Goal: Task Accomplishment & Management: Use online tool/utility

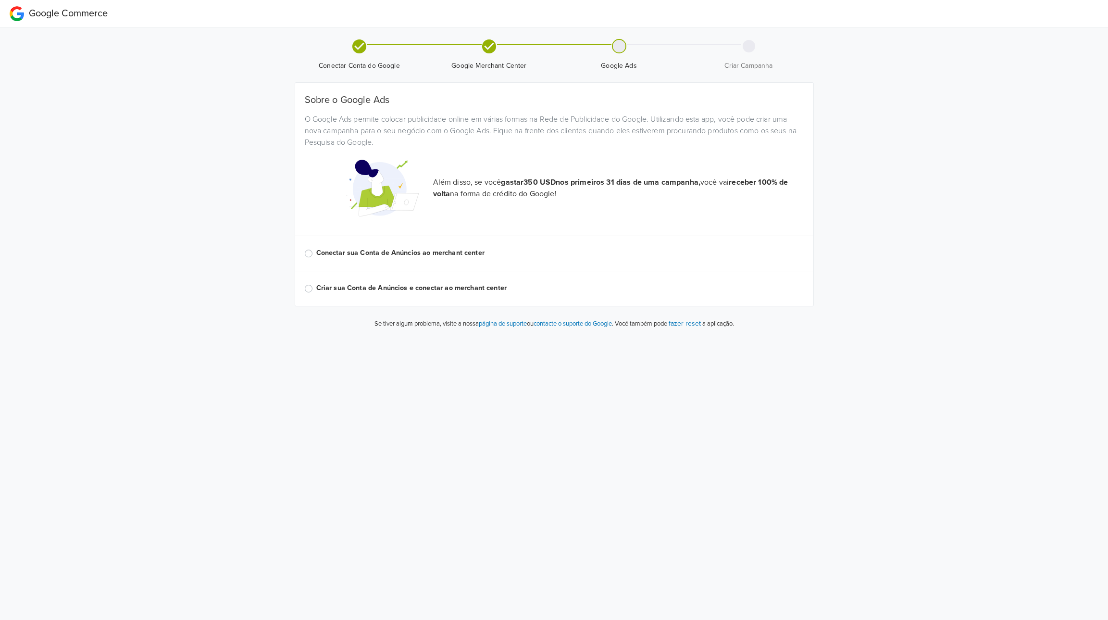
click at [345, 240] on div "Sobre o Google Ads O Google Ads permite colocar publicidade online em várias fo…" at bounding box center [554, 194] width 499 height 200
click at [347, 257] on label "Conectar sua Conta de Anúncios ao merchant center" at bounding box center [559, 253] width 487 height 11
click at [0, 0] on input "Conectar sua Conta de Anúncios ao merchant center" at bounding box center [0, 0] width 0 height 0
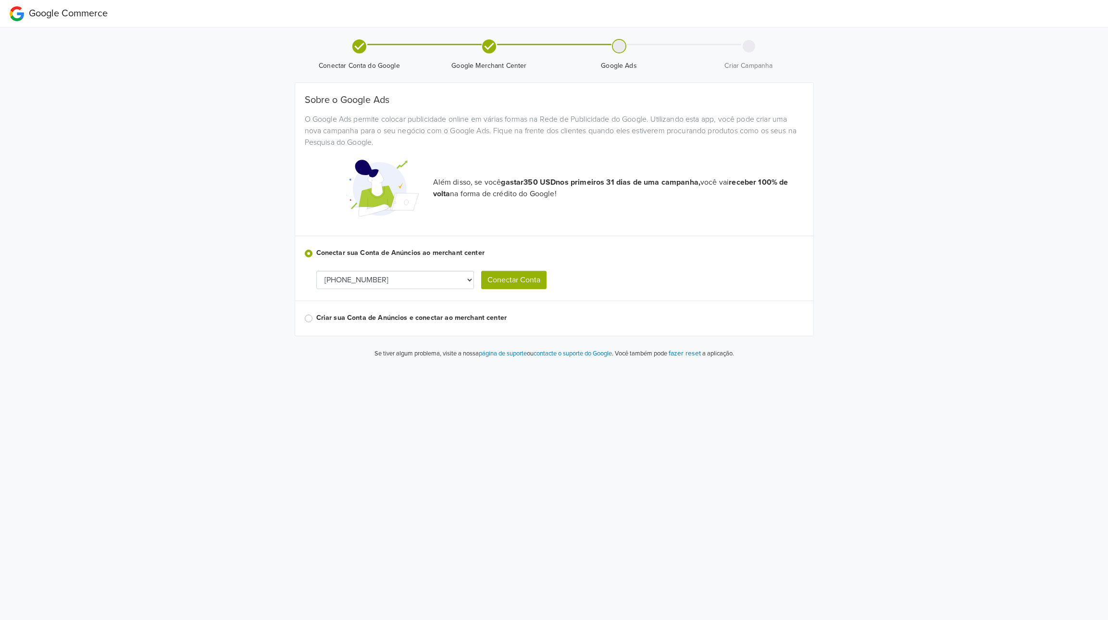
click at [367, 277] on select "[PHONE_NUMBER] [PHONE_NUMBER] [PHONE_NUMBER] [PHONE_NUMBER]" at bounding box center [395, 280] width 158 height 18
click at [429, 265] on div "Sobre o Google Ads O Google Ads permite colocar publicidade online em várias fo…" at bounding box center [554, 209] width 499 height 230
click at [429, 268] on div "Sobre o Google Ads O Google Ads permite colocar publicidade online em várias fo…" at bounding box center [554, 209] width 499 height 230
click at [428, 275] on select "[PHONE_NUMBER] [PHONE_NUMBER] [PHONE_NUMBER] [PHONE_NUMBER]" at bounding box center [395, 280] width 158 height 18
select select "9824869295"
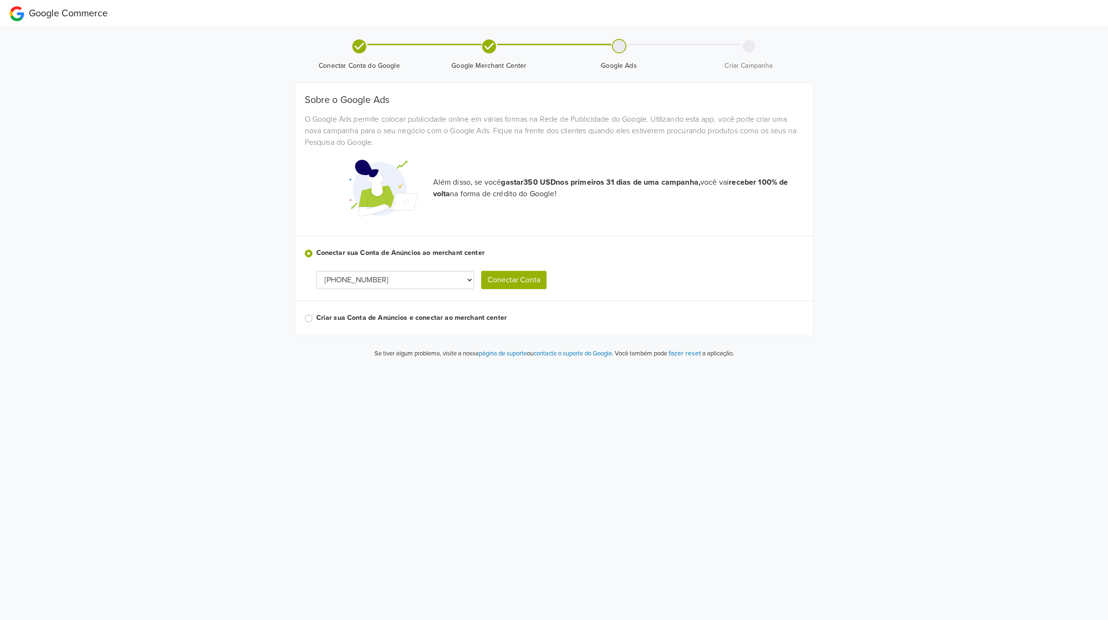
click at [524, 279] on button "Conectar Conta" at bounding box center [513, 280] width 65 height 18
select select "9824869295"
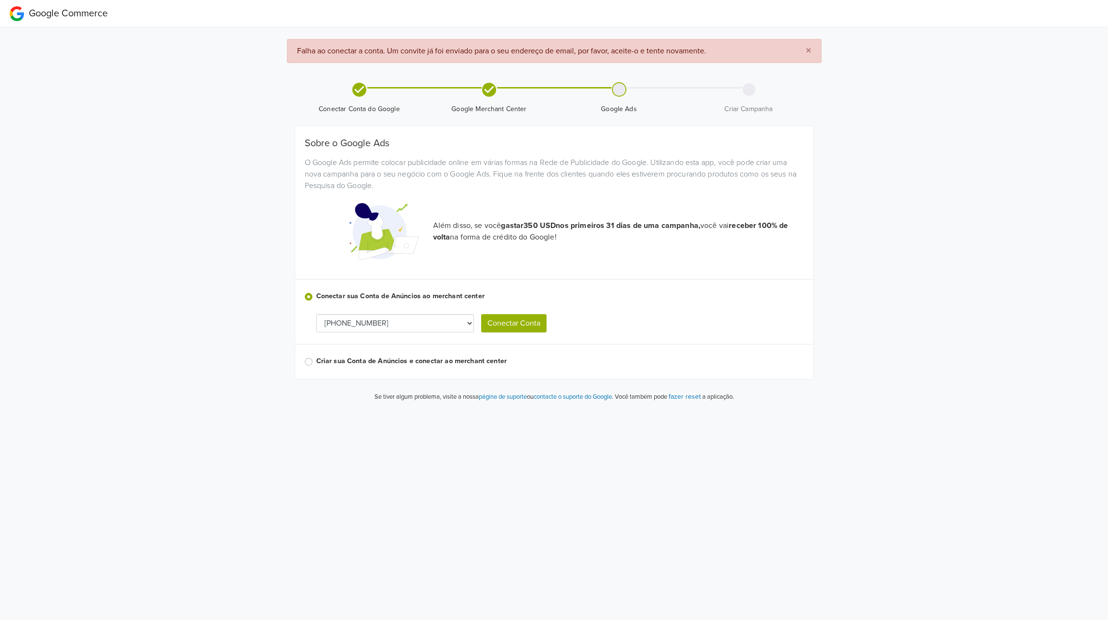
click at [392, 321] on select "[PHONE_NUMBER] [PHONE_NUMBER] [PHONE_NUMBER] [PHONE_NUMBER]" at bounding box center [395, 323] width 158 height 18
select select "4588365833"
click at [499, 321] on button "Conectar Conta" at bounding box center [513, 323] width 65 height 18
select select "4588365833"
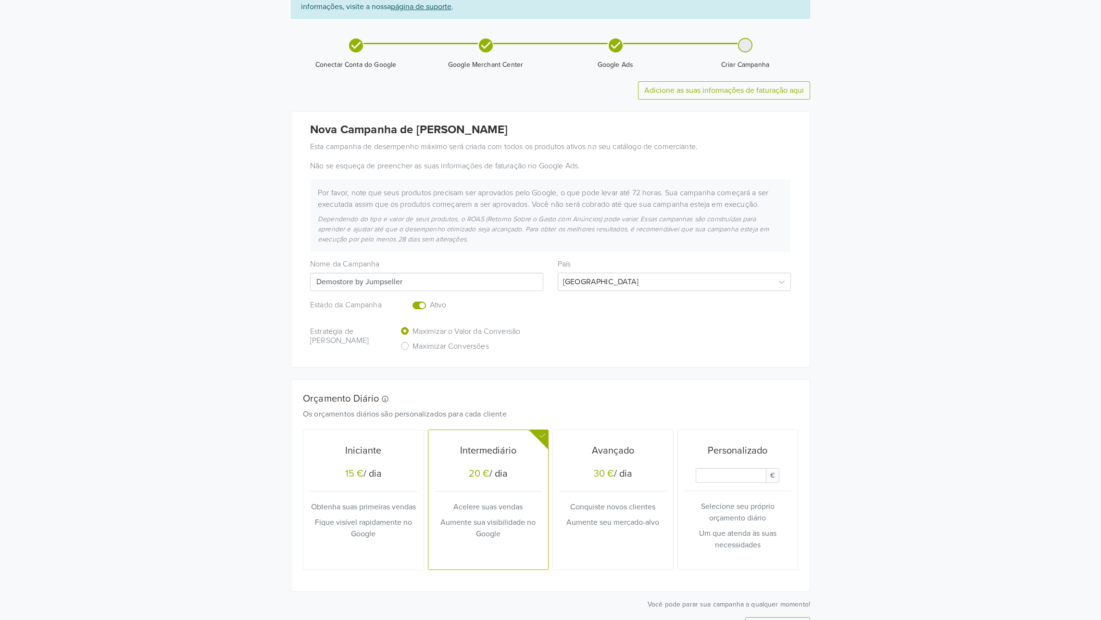
scroll to position [109, 0]
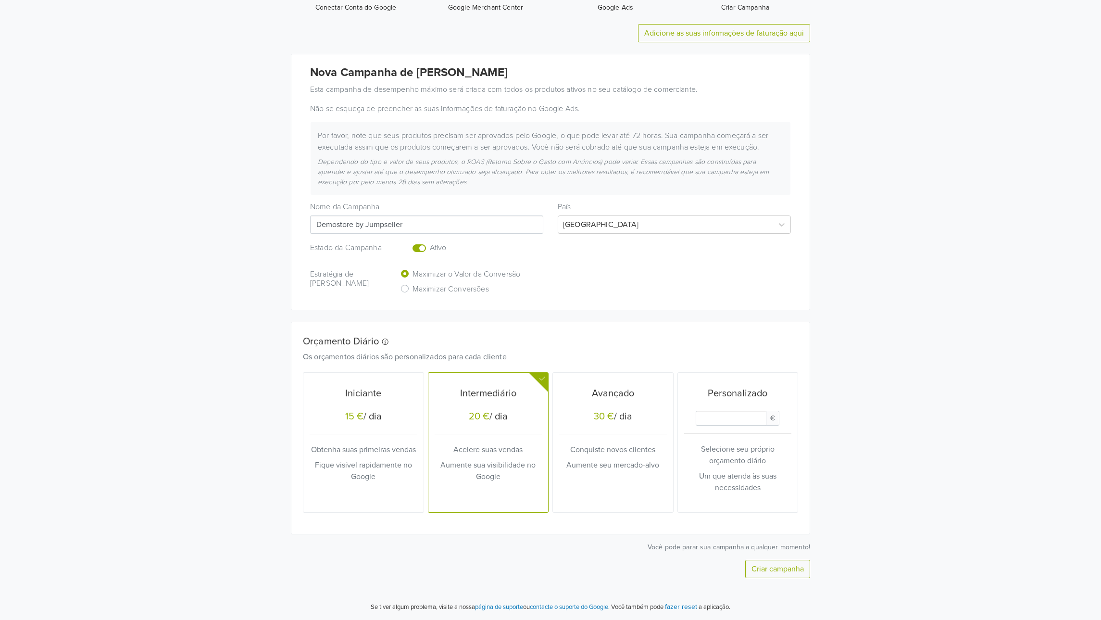
click at [790, 562] on button "Criar campanha" at bounding box center [777, 569] width 65 height 18
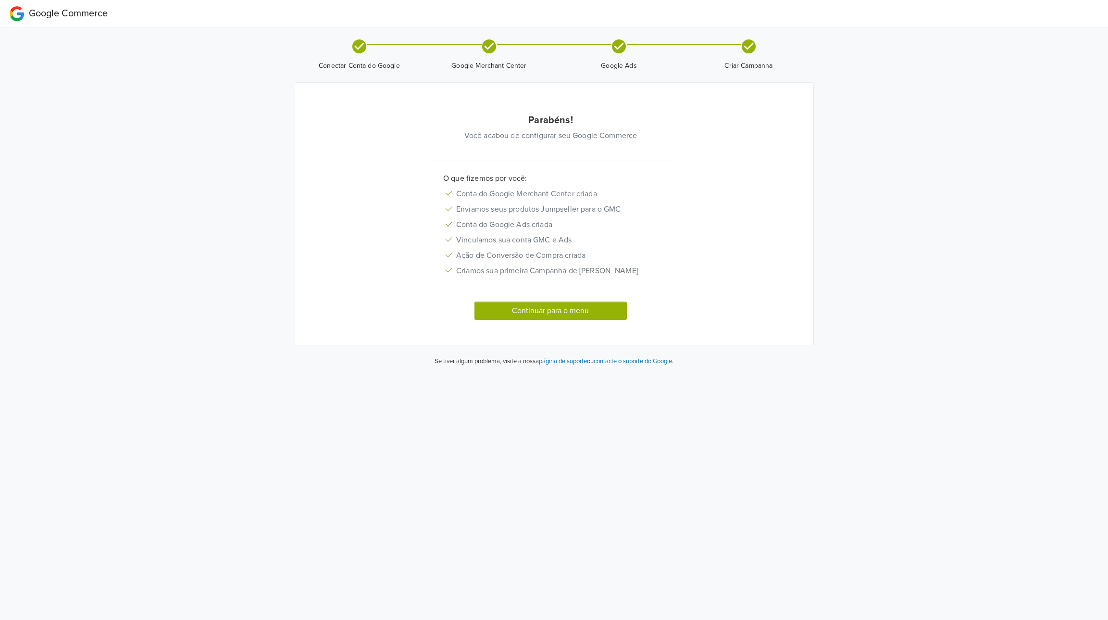
click at [525, 320] on button "Continuar para o menu" at bounding box center [550, 310] width 153 height 18
